Goal: Find contact information: Find contact information

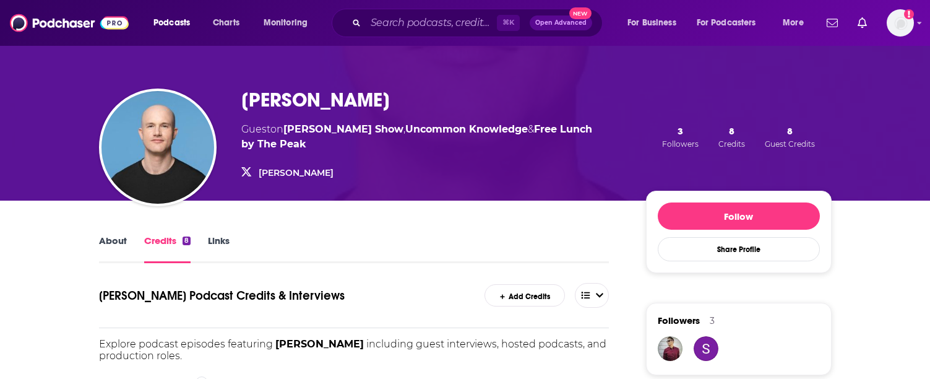
scroll to position [46, 0]
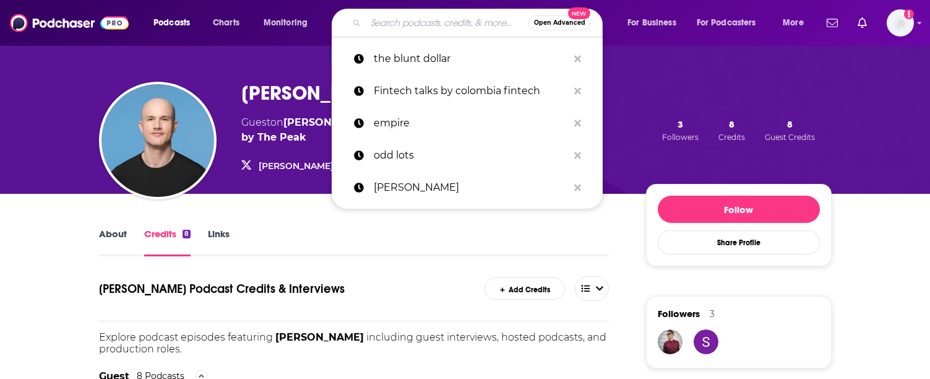
click at [407, 21] on input "Search podcasts, credits, & more..." at bounding box center [447, 23] width 163 height 20
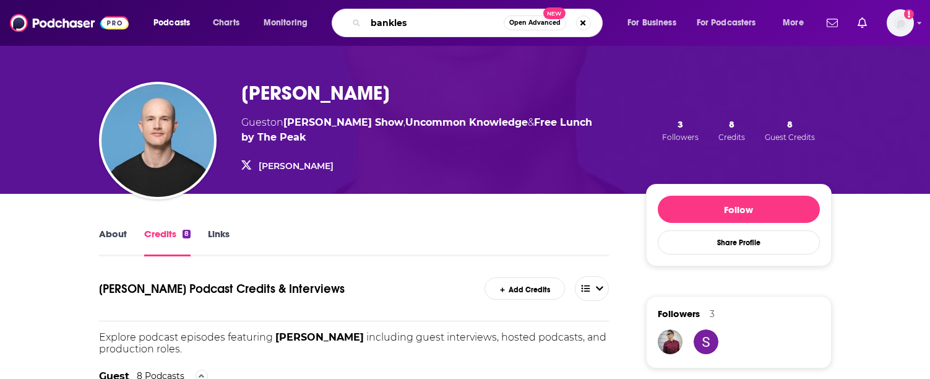
type input "bankless"
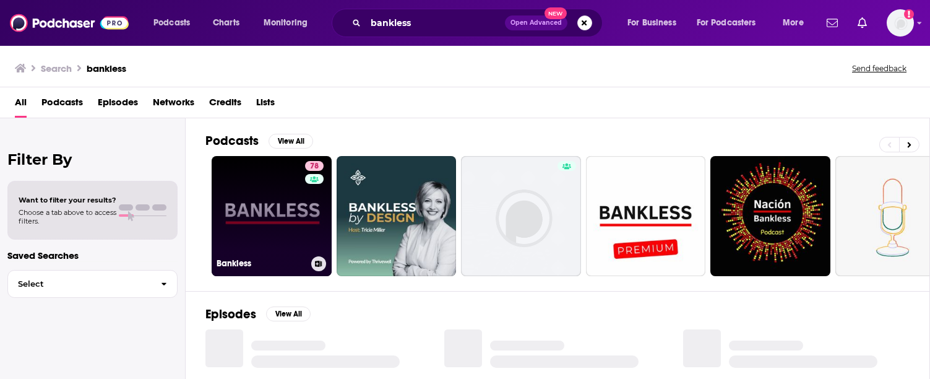
click at [254, 209] on link "78 Bankless" at bounding box center [272, 216] width 120 height 120
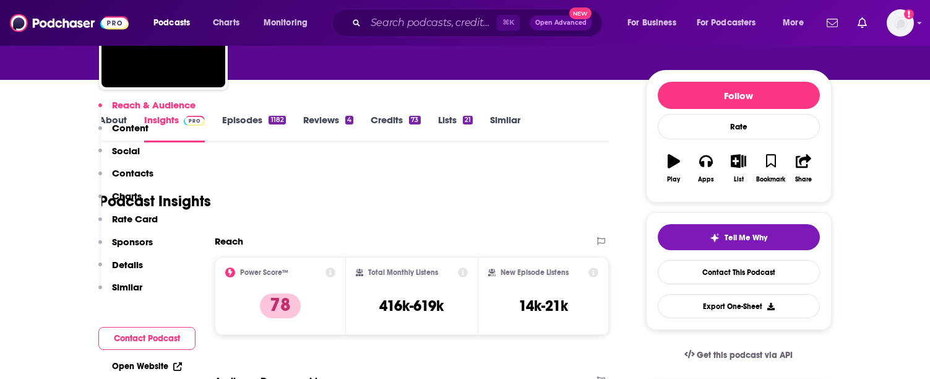
scroll to position [297, 0]
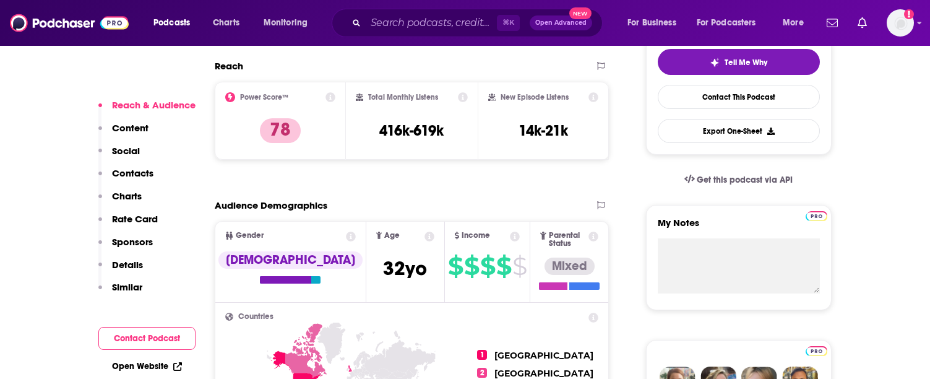
click at [118, 161] on button "Social" at bounding box center [118, 156] width 41 height 23
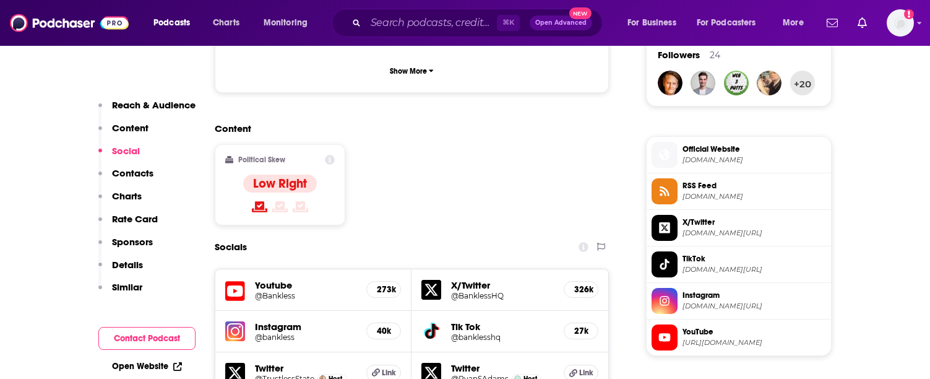
click at [122, 171] on p "Contacts" at bounding box center [132, 173] width 41 height 12
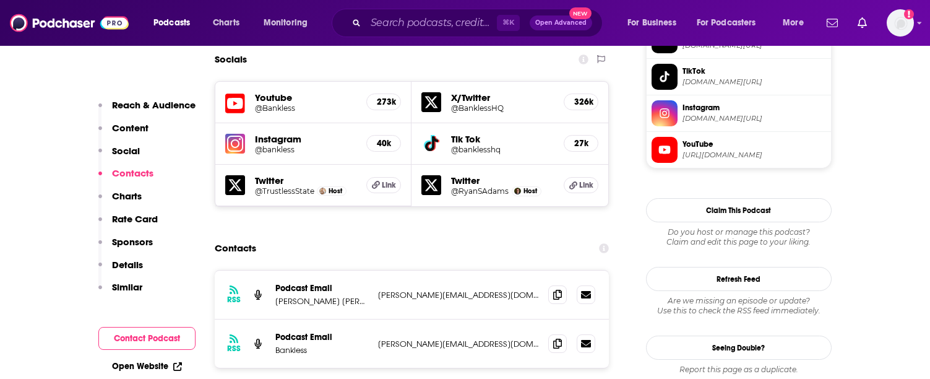
scroll to position [1102, 0]
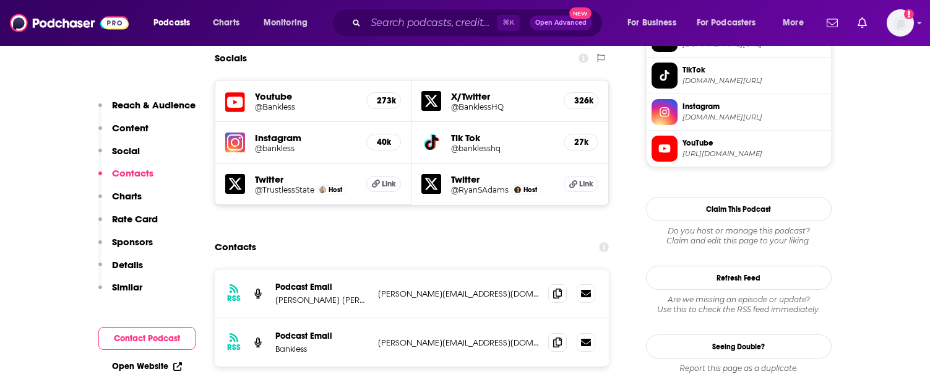
click at [295, 330] on p "Podcast Email" at bounding box center [321, 335] width 93 height 11
click at [294, 330] on p "Podcast Email" at bounding box center [321, 335] width 93 height 11
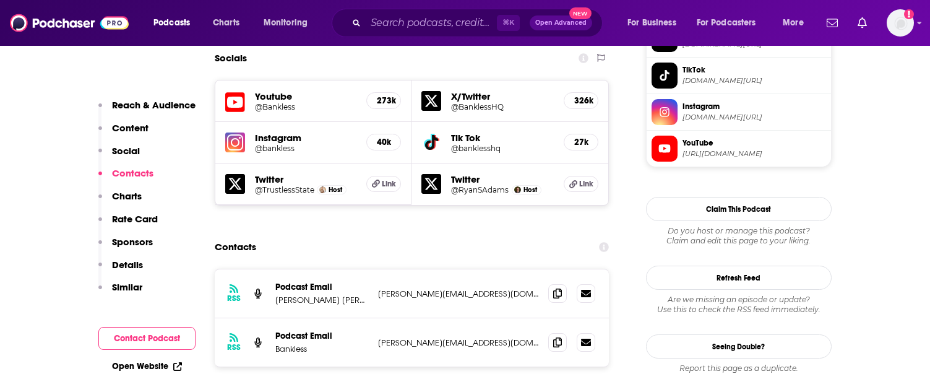
click at [294, 343] on p "Bankless" at bounding box center [321, 348] width 93 height 11
click at [400, 337] on p "[PERSON_NAME][EMAIL_ADDRESS][DOMAIN_NAME]" at bounding box center [458, 342] width 161 height 11
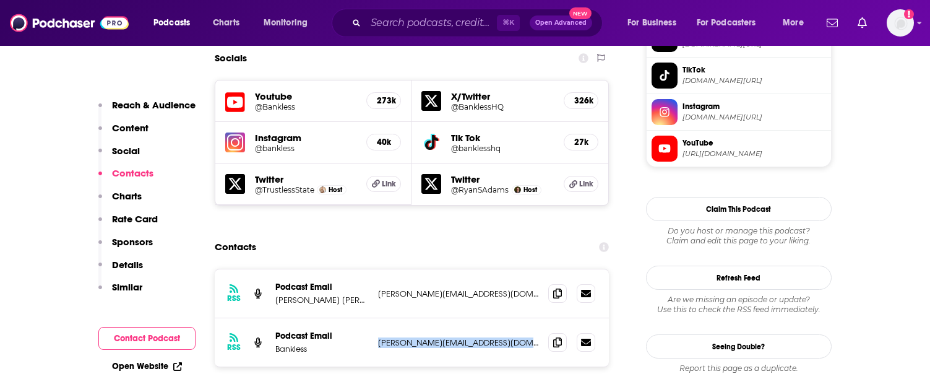
copy div "[PERSON_NAME][EMAIL_ADDRESS][DOMAIN_NAME] [PERSON_NAME][EMAIL_ADDRESS][DOMAIN_N…"
